Goal: Find specific page/section: Find specific page/section

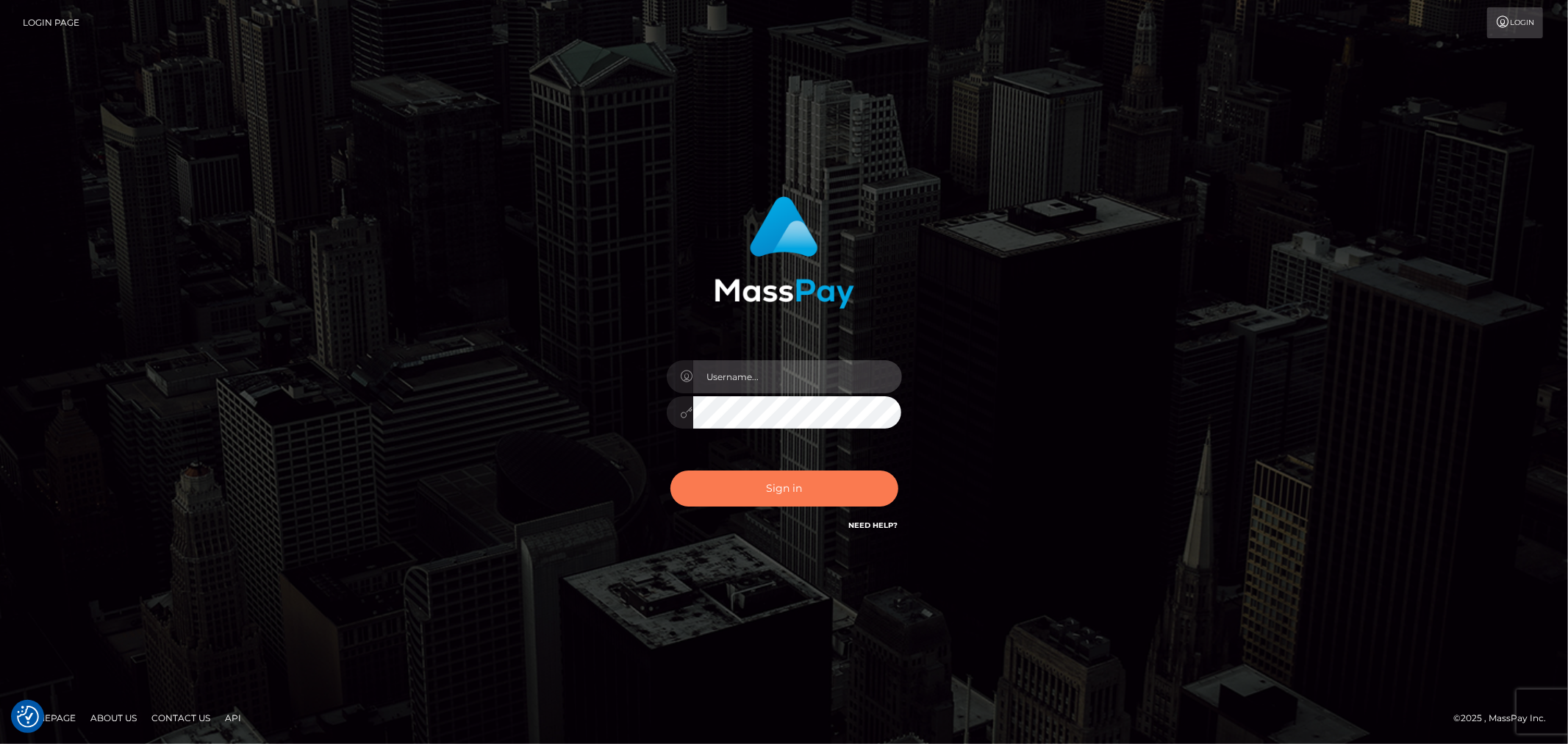
type input "Jessel.Silversocial"
click at [766, 495] on button "Sign in" at bounding box center [784, 489] width 228 height 36
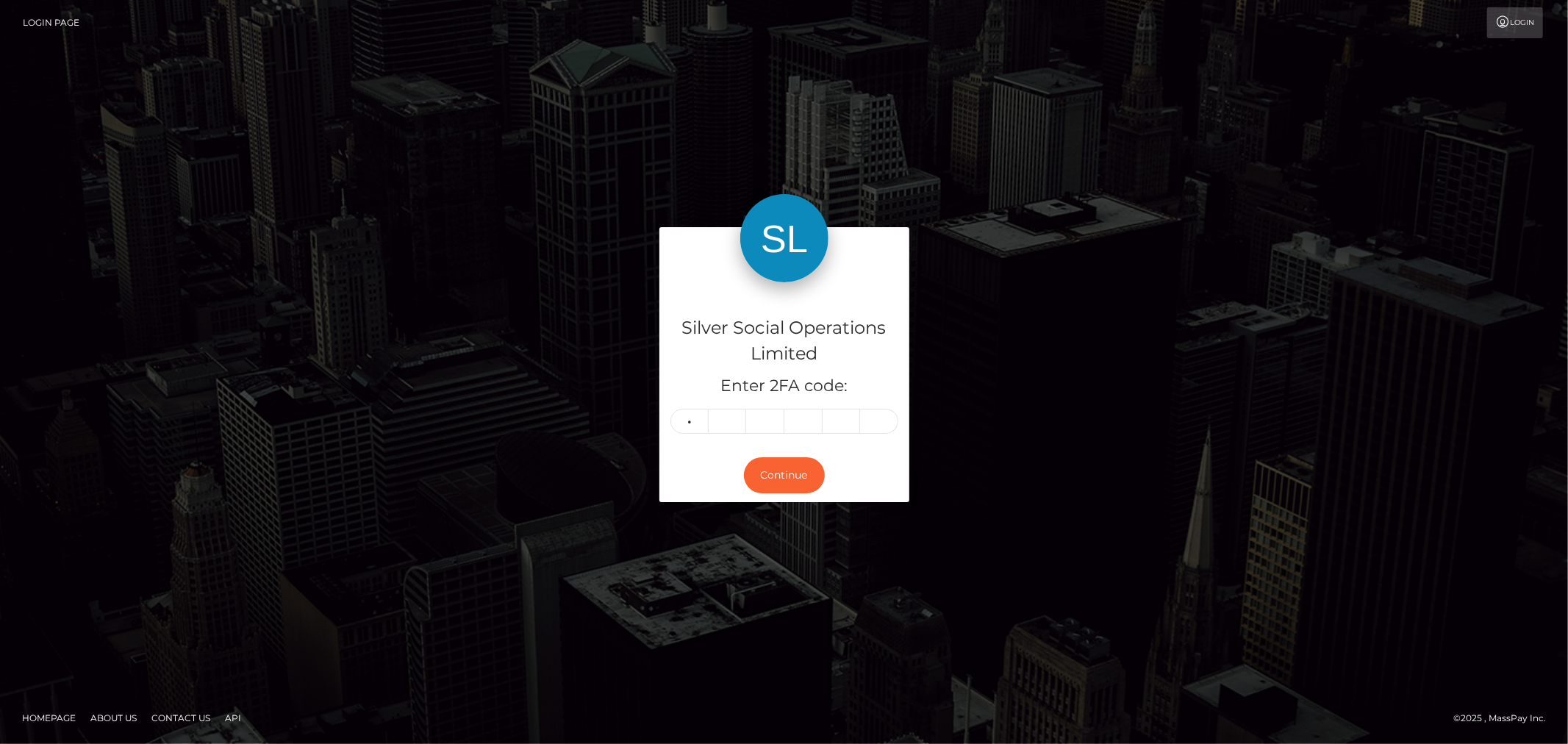
type input "4"
type input "1"
type input "9"
type input "6"
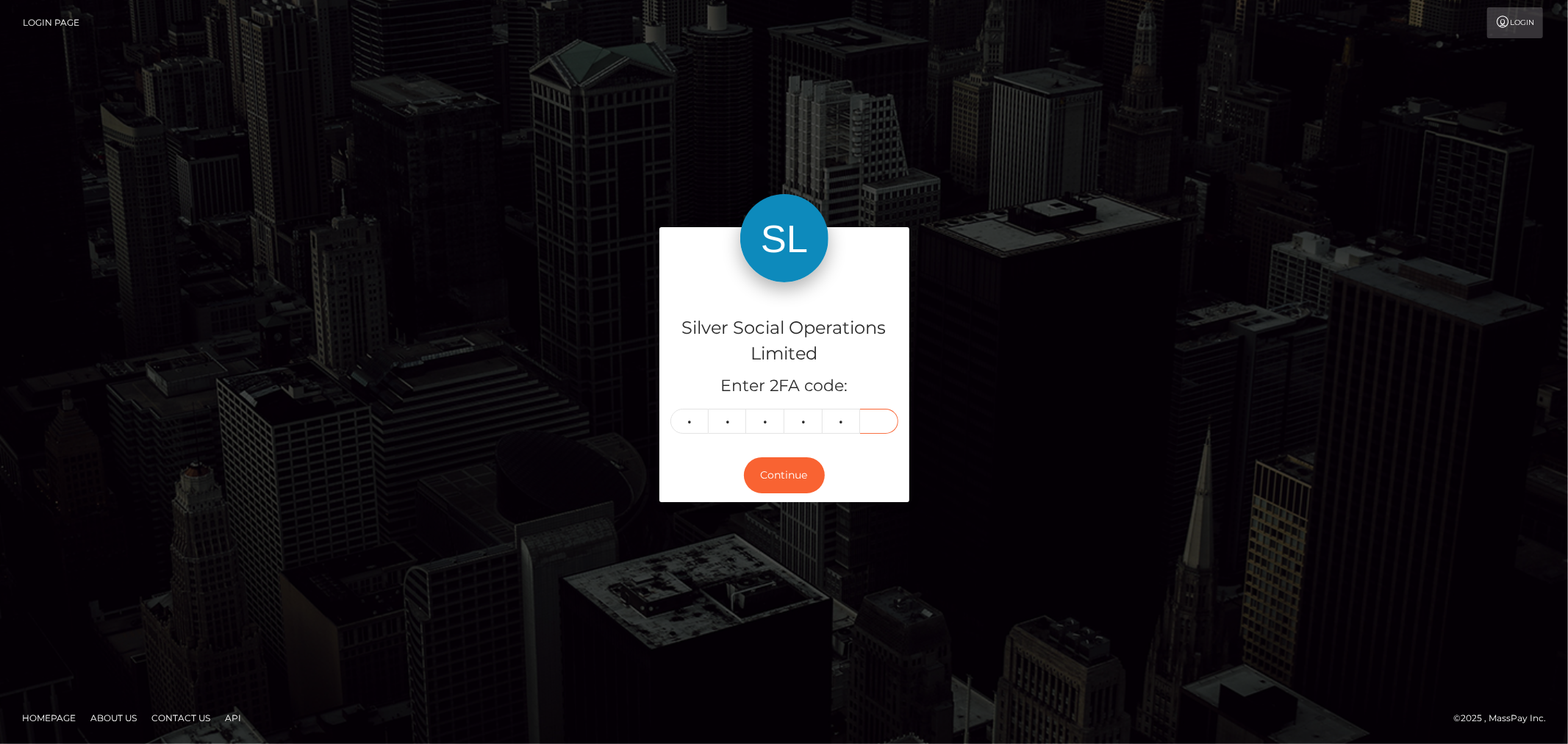
type input "9"
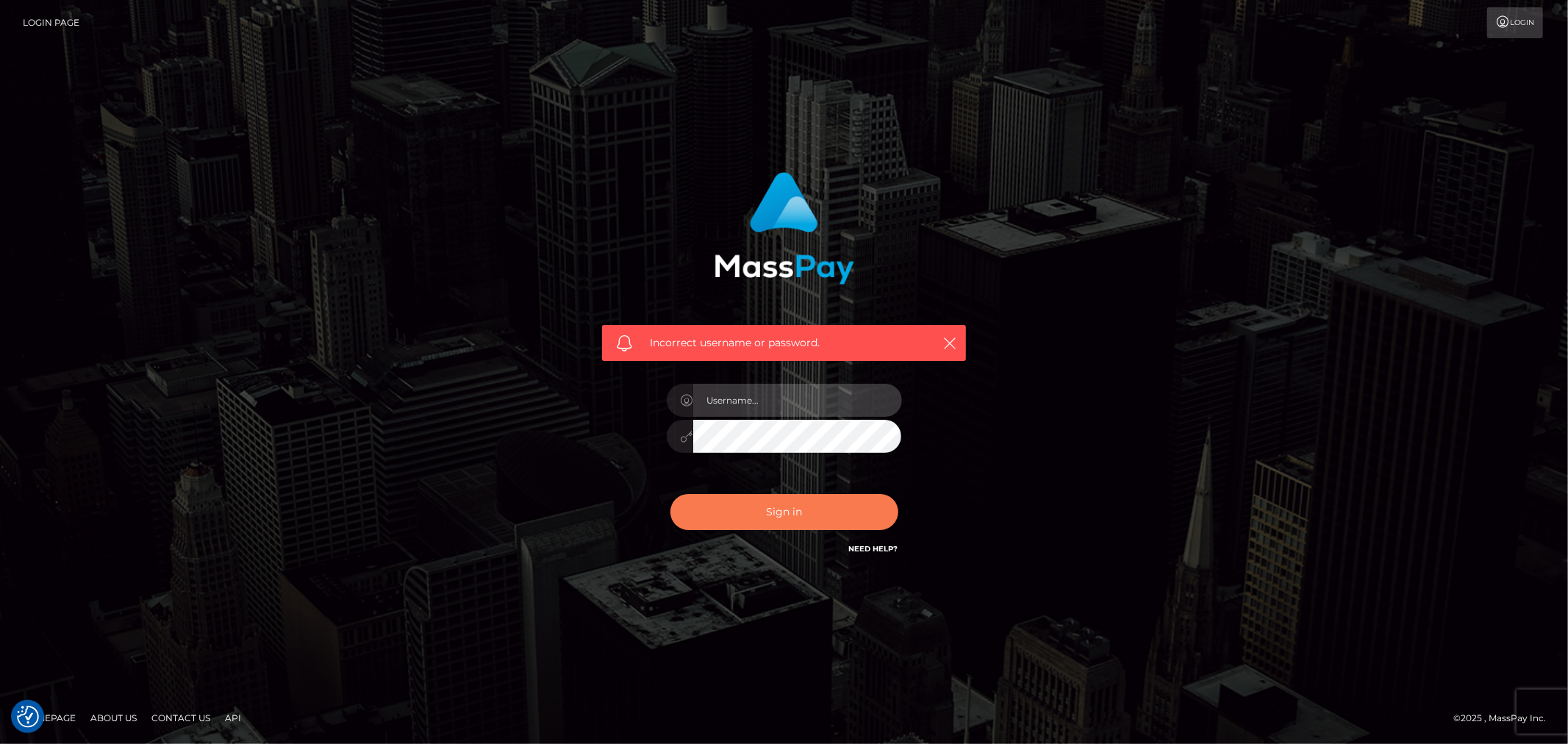
type input "Jessel.Silversocial"
click at [770, 513] on button "Sign in" at bounding box center [784, 513] width 228 height 36
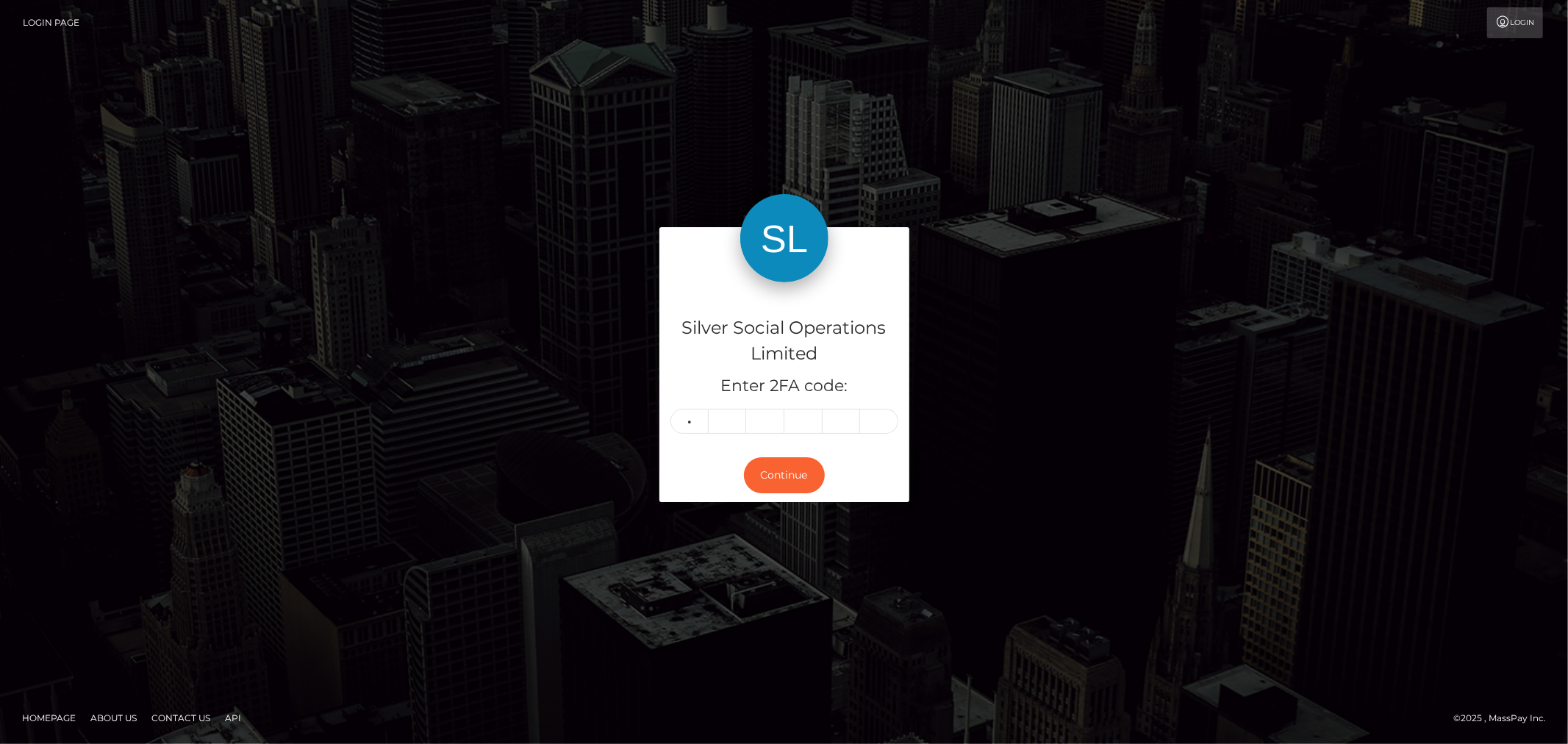
type input "4"
type input "5"
type input "1"
type input "9"
type input "6"
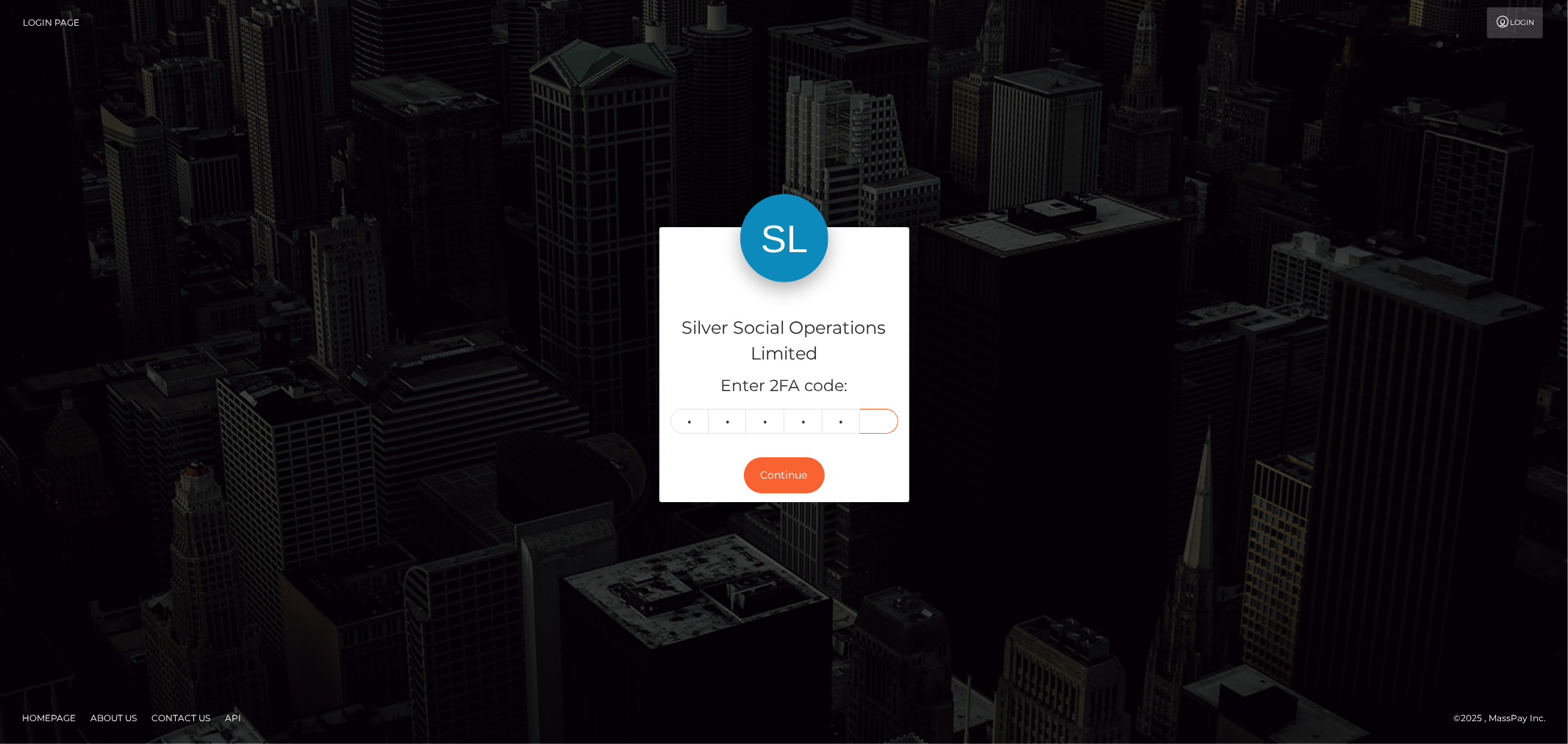
type input "9"
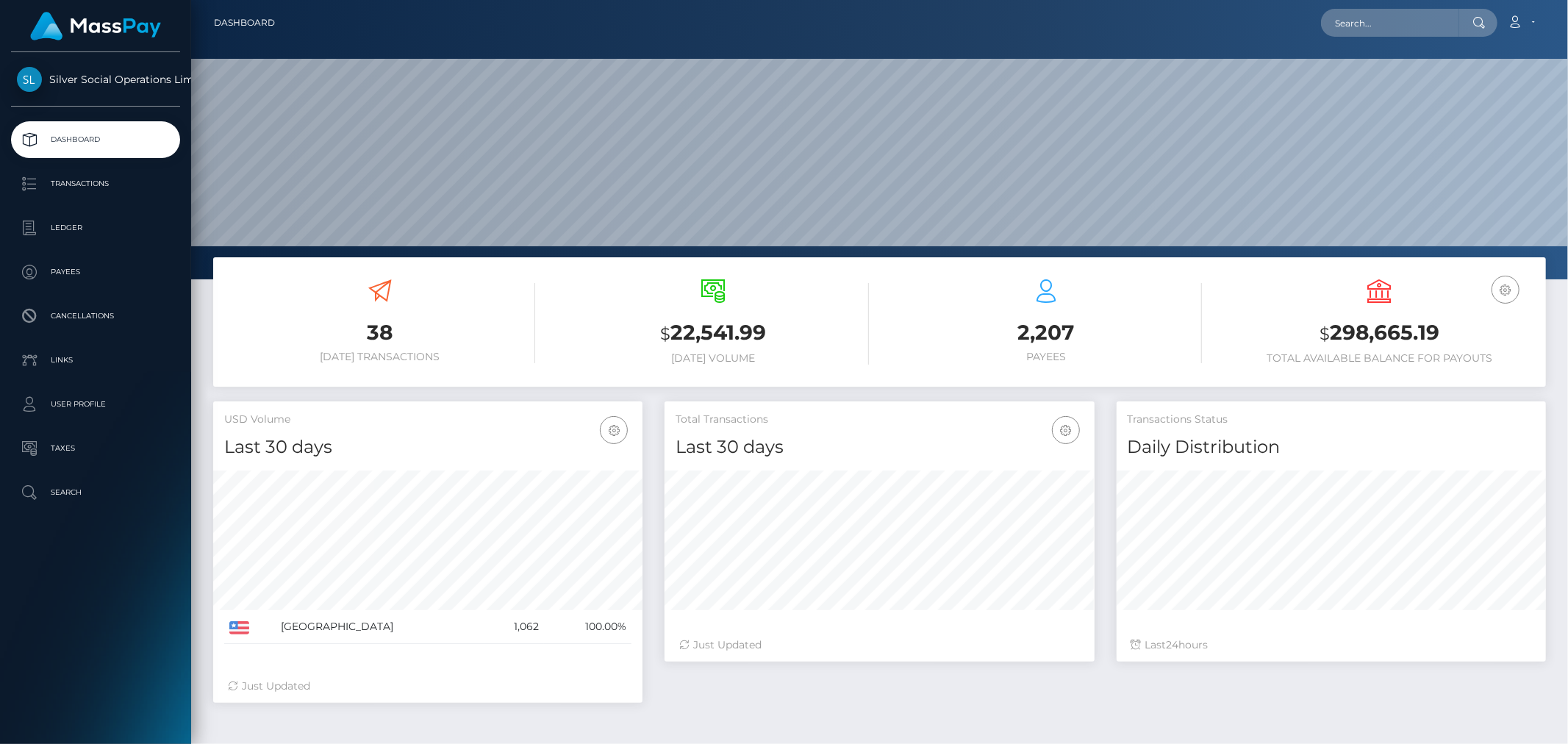
scroll to position [261, 429]
drag, startPoint x: 1400, startPoint y: 15, endPoint x: 1416, endPoint y: 11, distance: 16.5
click at [1400, 15] on input "text" at bounding box center [1390, 23] width 138 height 28
paste input "299096"
drag, startPoint x: 1392, startPoint y: 24, endPoint x: 1083, endPoint y: -16, distance: 311.6
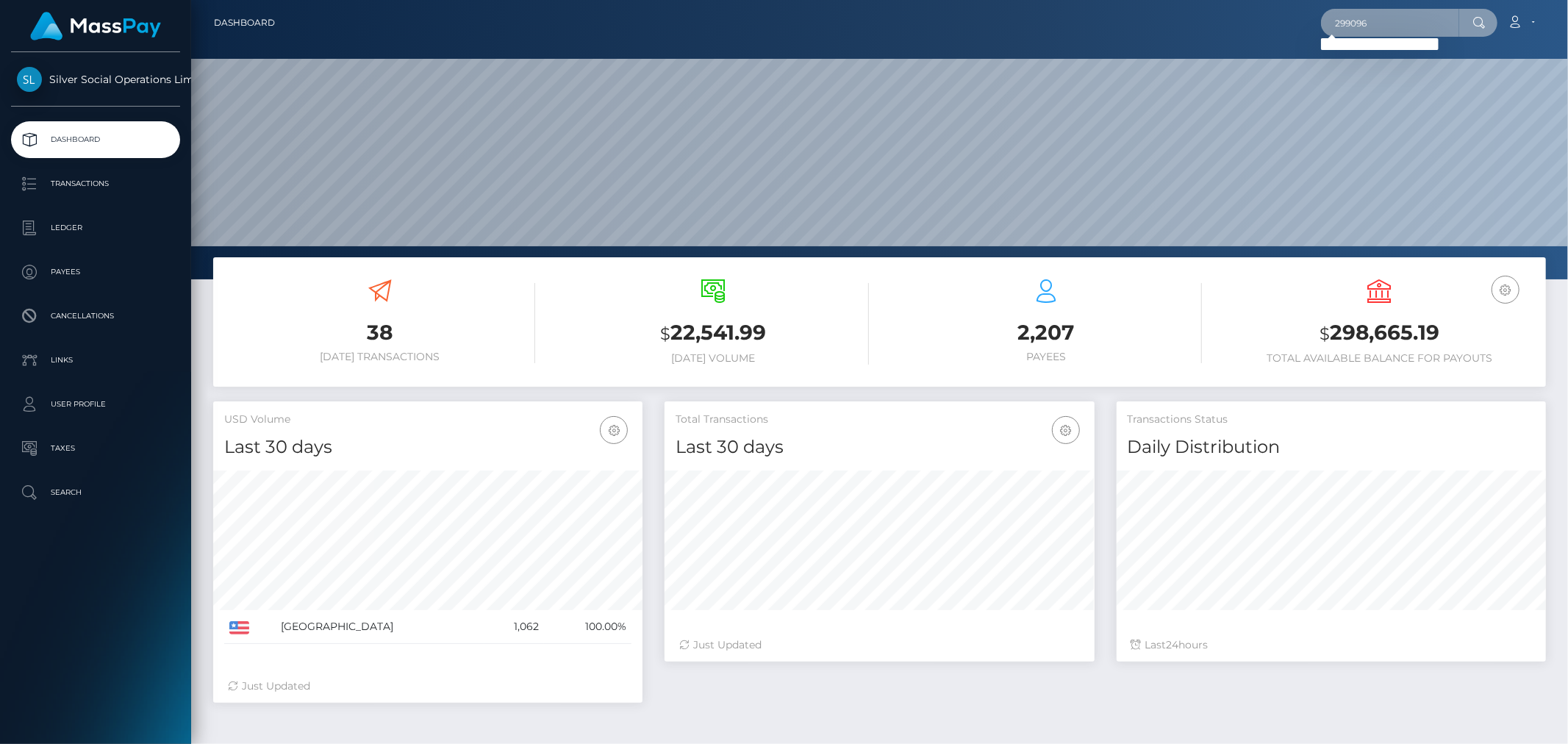
click at [1083, 0] on html "Silver Social Operations Limited Dashboard Transactions Ledger Payees Cancellat…" at bounding box center [784, 372] width 1568 height 744
paste input "87453791"
type input "287453791"
click at [1399, 77] on link "RAUL A LOPEZ" at bounding box center [1380, 76] width 117 height 27
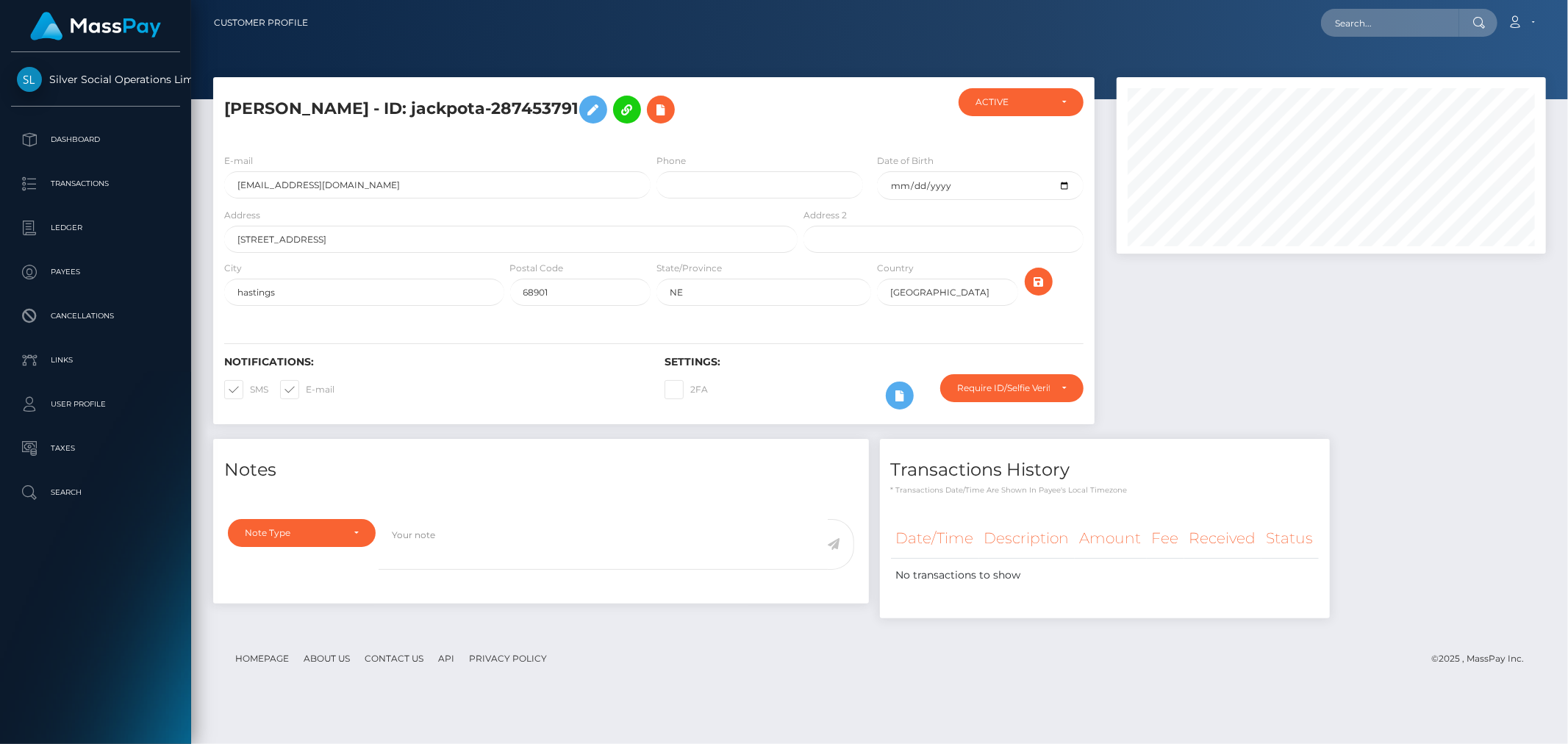
scroll to position [177, 429]
